Goal: Find specific page/section: Find specific page/section

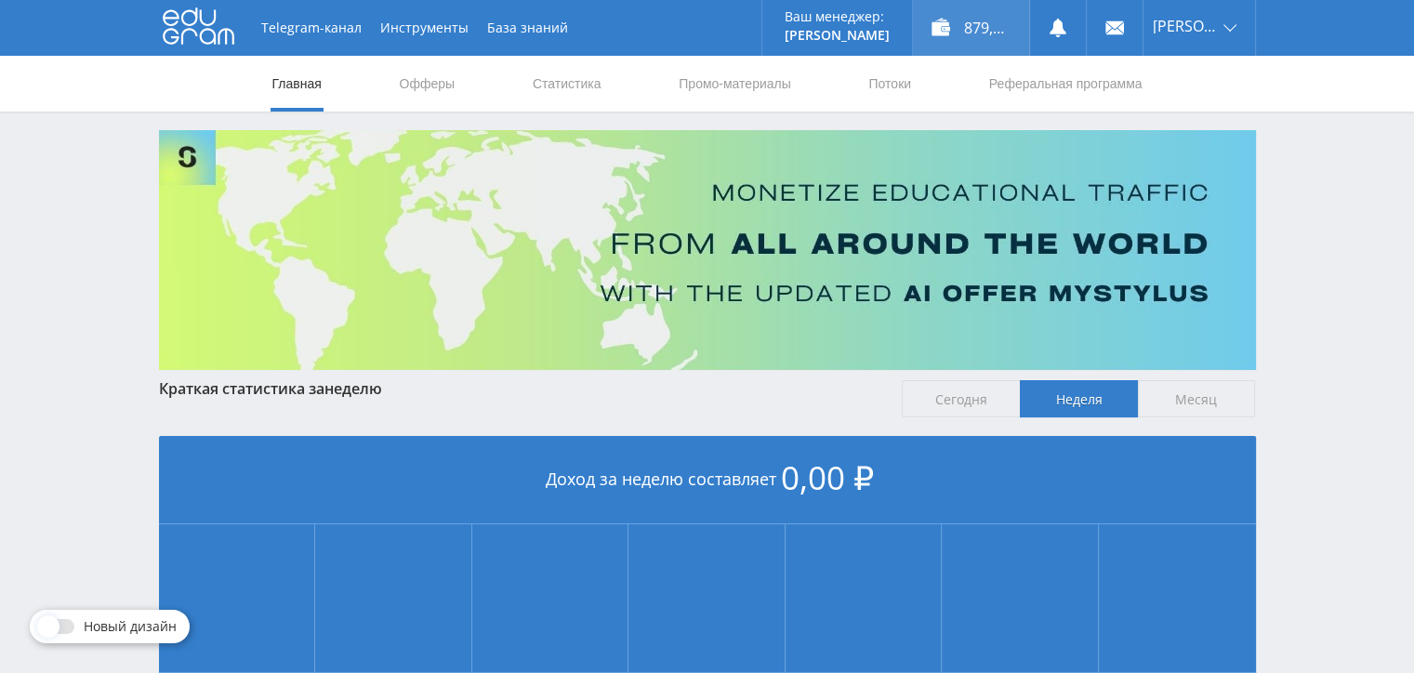
click at [940, 22] on div "879,00 ₽" at bounding box center [971, 28] width 116 height 56
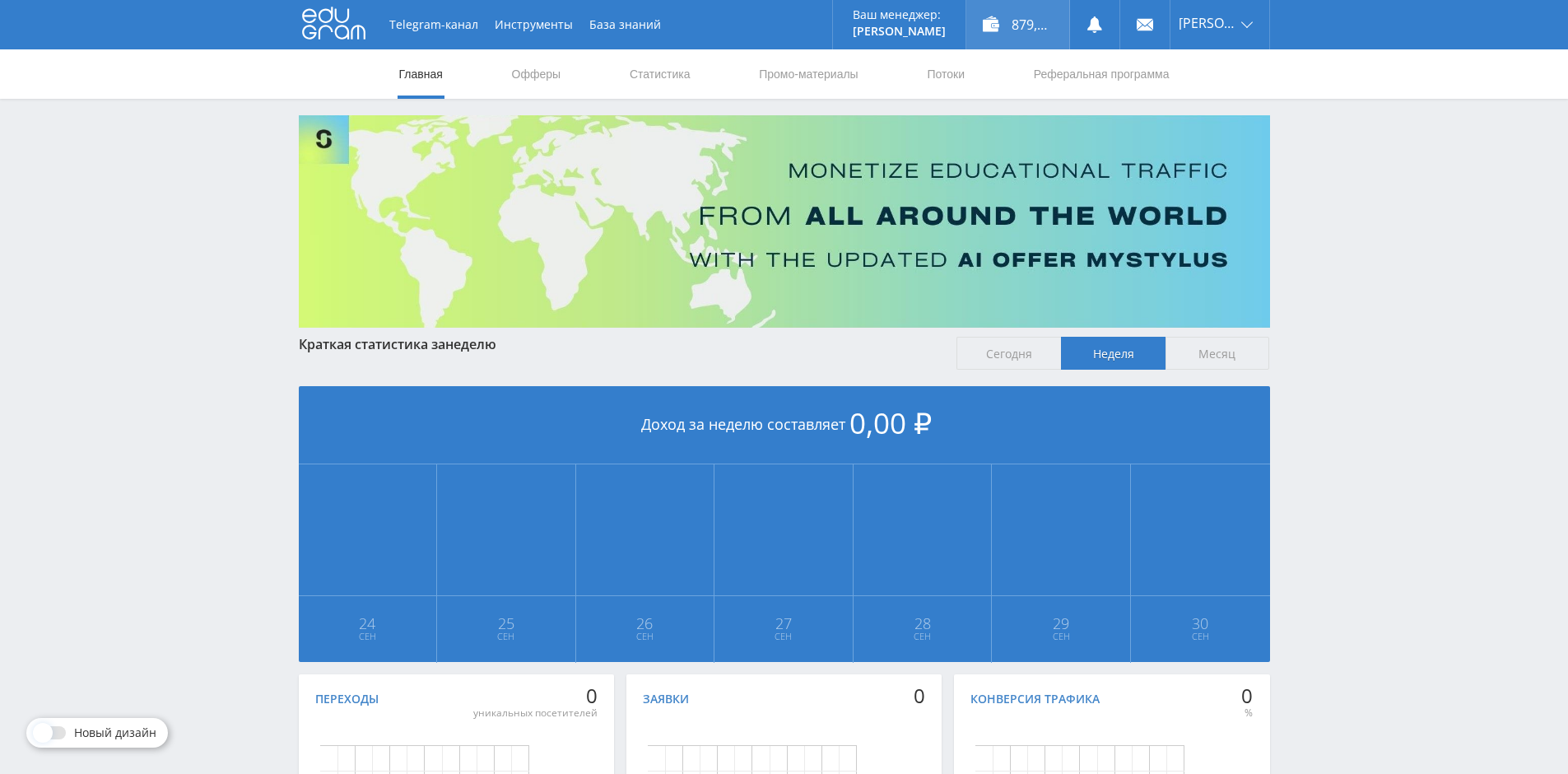
click at [1069, 38] on div "879,00 ₽" at bounding box center [1017, 25] width 103 height 50
